Goal: Connect with others: Connect with others

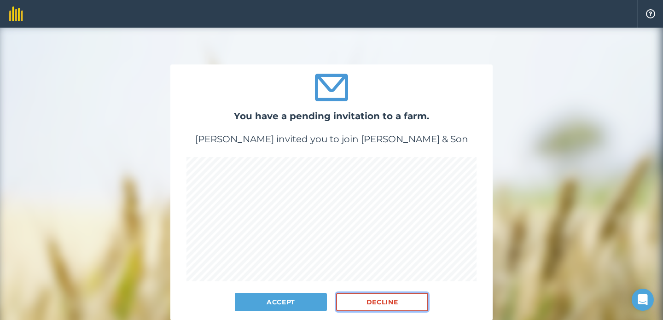
click at [401, 305] on button "Decline" at bounding box center [382, 302] width 92 height 18
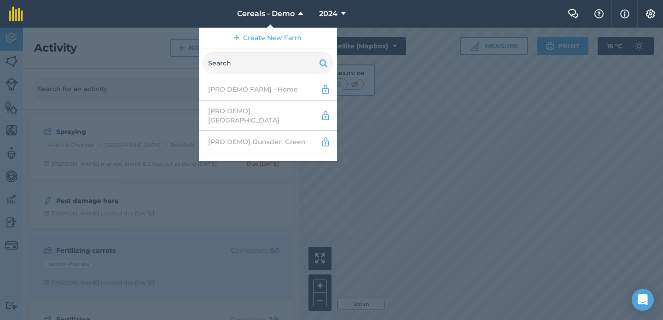
scroll to position [271, 0]
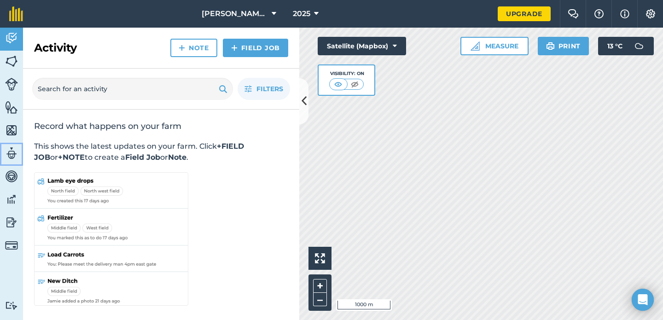
click at [15, 153] on img at bounding box center [11, 153] width 13 height 14
select select "MEMBER"
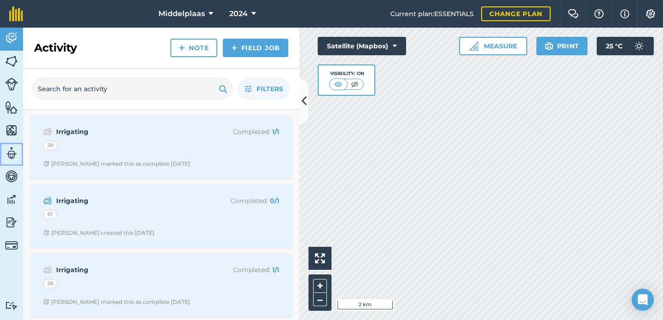
click at [9, 146] on img at bounding box center [11, 153] width 13 height 14
